Goal: Transaction & Acquisition: Book appointment/travel/reservation

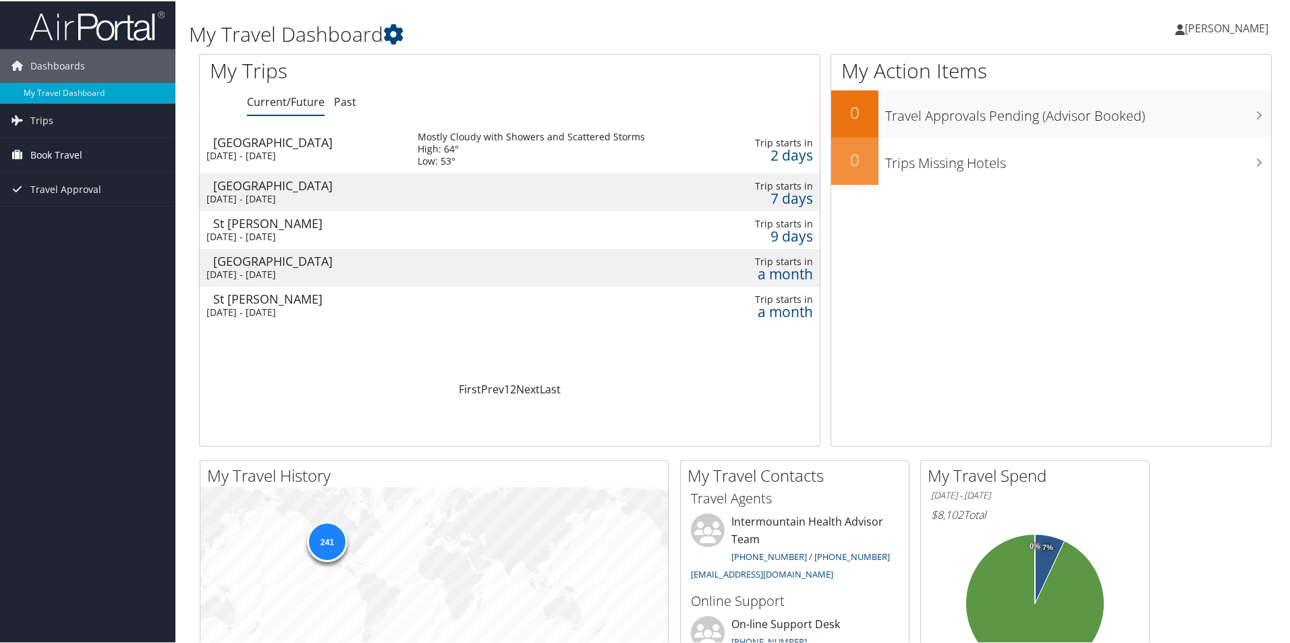
click at [36, 153] on span "Book Travel" at bounding box center [56, 154] width 52 height 34
click at [42, 221] on link "Book/Manage Online Trips" at bounding box center [87, 221] width 175 height 20
click at [66, 224] on link "Book/Manage Online Trips" at bounding box center [87, 221] width 175 height 20
click at [82, 112] on link "Trips" at bounding box center [87, 120] width 175 height 34
click at [80, 142] on link "Current/Future Trips" at bounding box center [87, 146] width 175 height 20
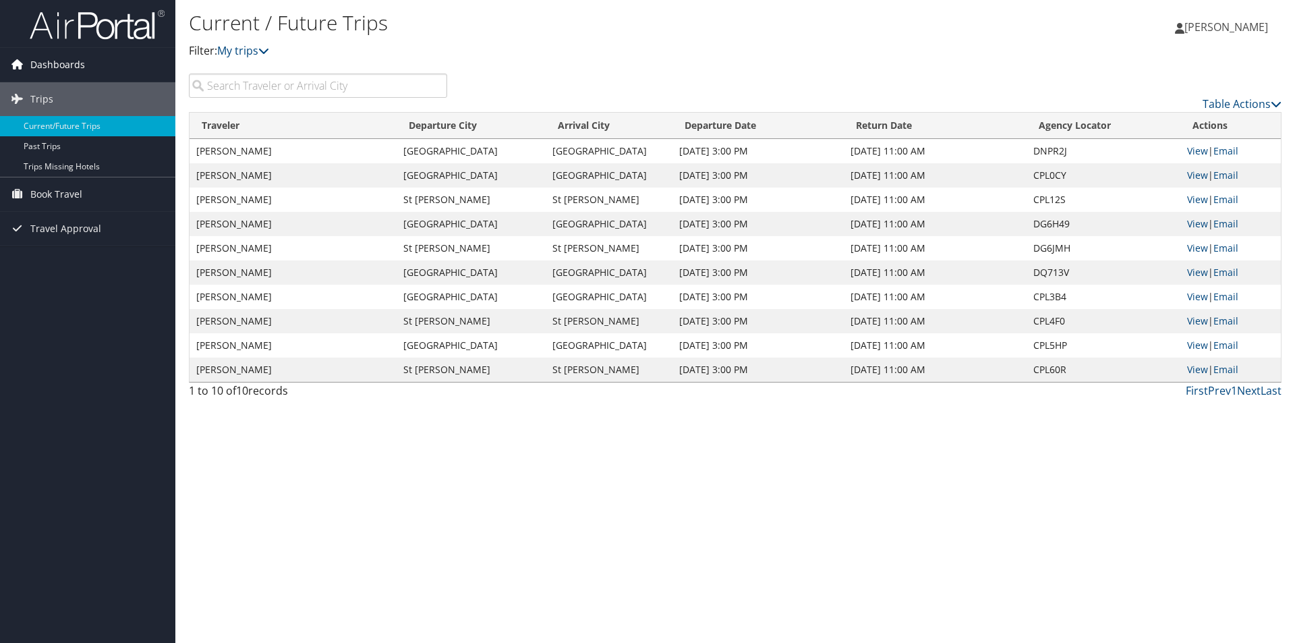
click at [30, 62] on span "Dashboards" at bounding box center [57, 65] width 55 height 34
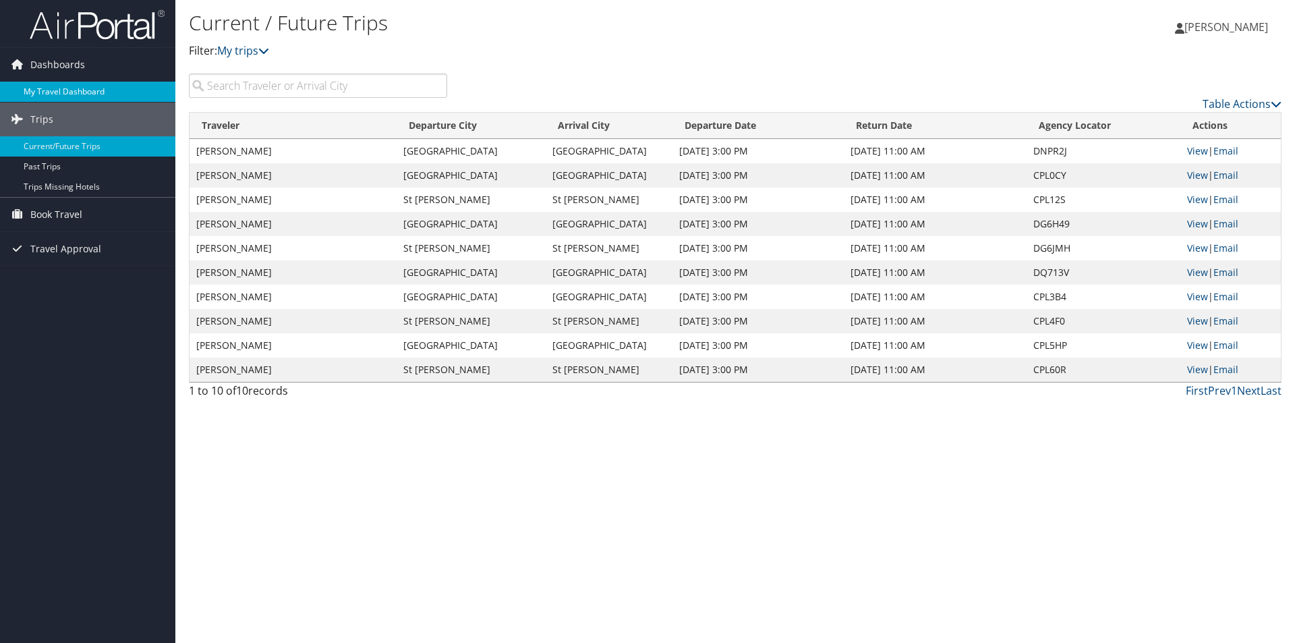
click at [46, 90] on link "My Travel Dashboard" at bounding box center [87, 92] width 175 height 20
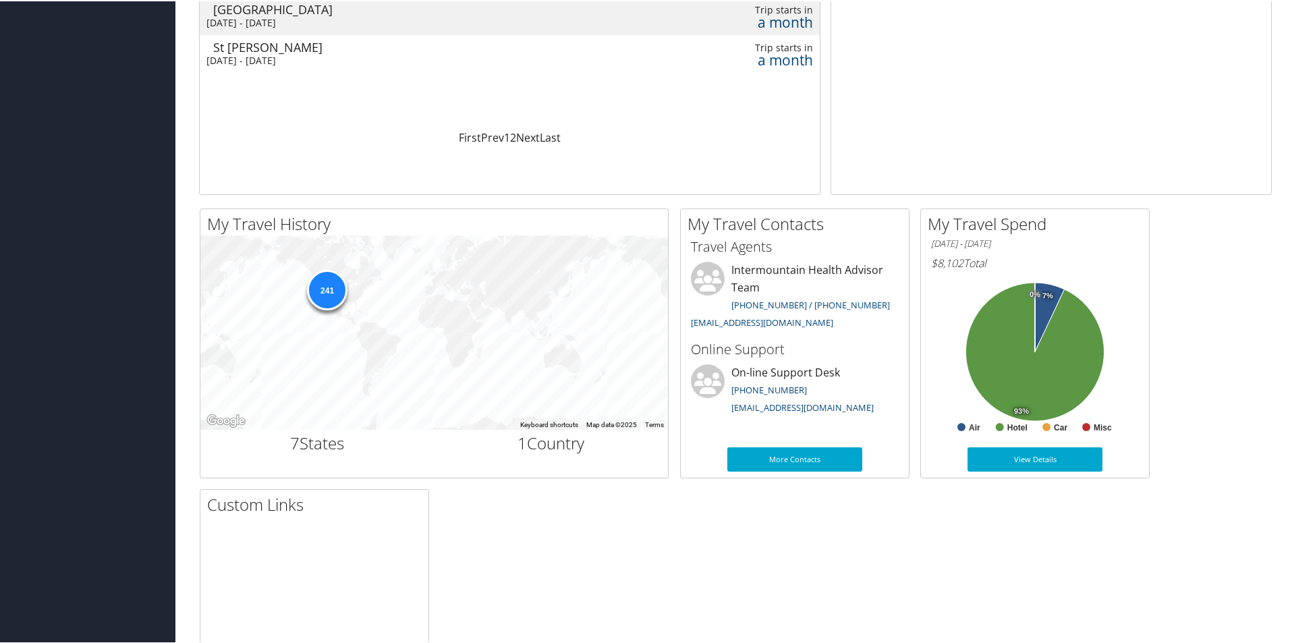
scroll to position [270, 0]
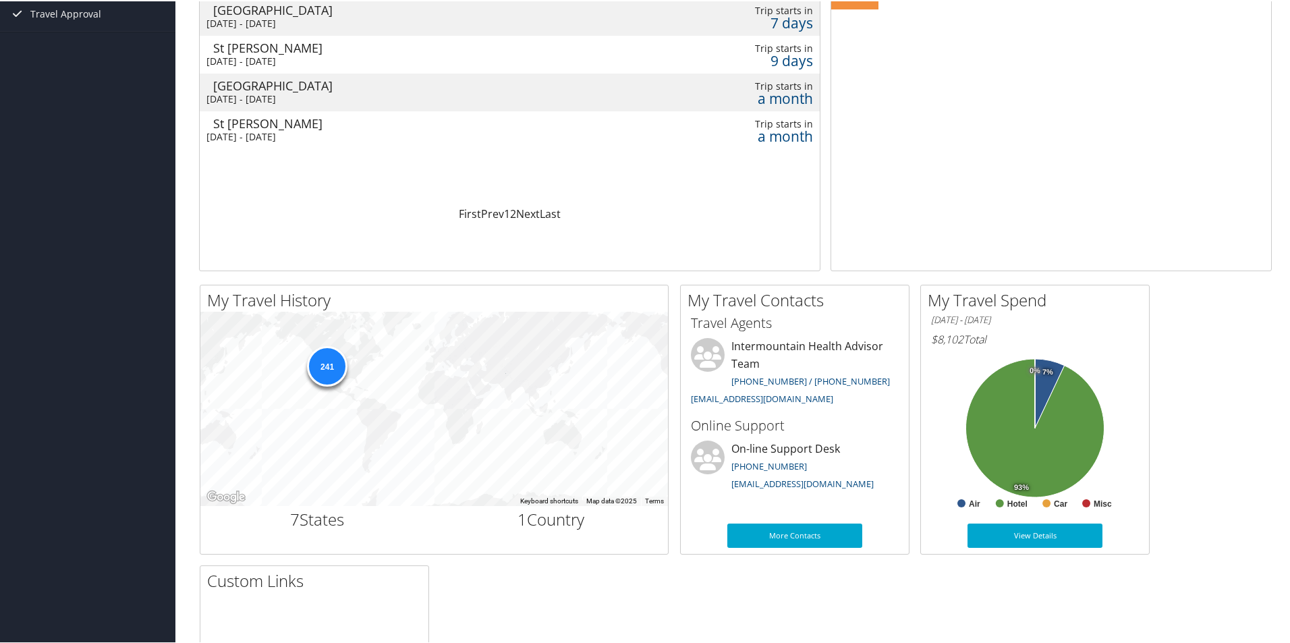
scroll to position [202, 0]
